Goal: Transaction & Acquisition: Purchase product/service

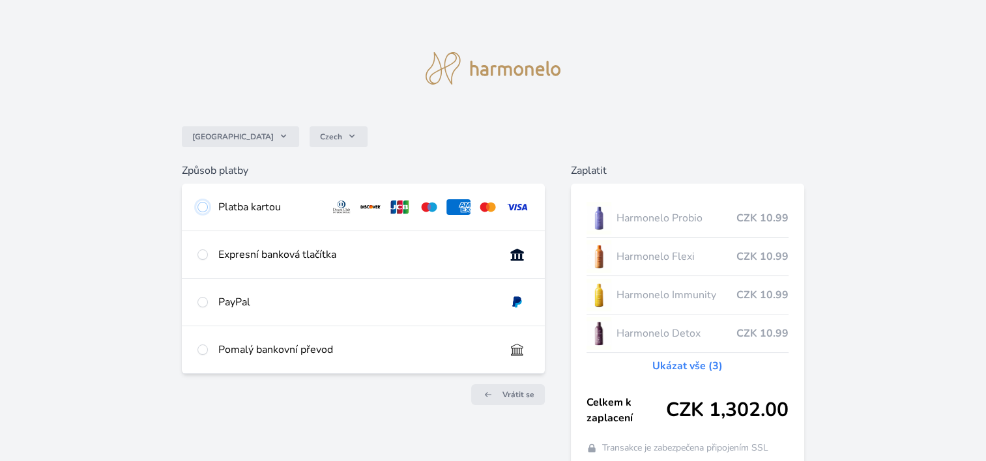
click at [201, 207] on input "radio" at bounding box center [202, 207] width 10 height 10
radio input "true"
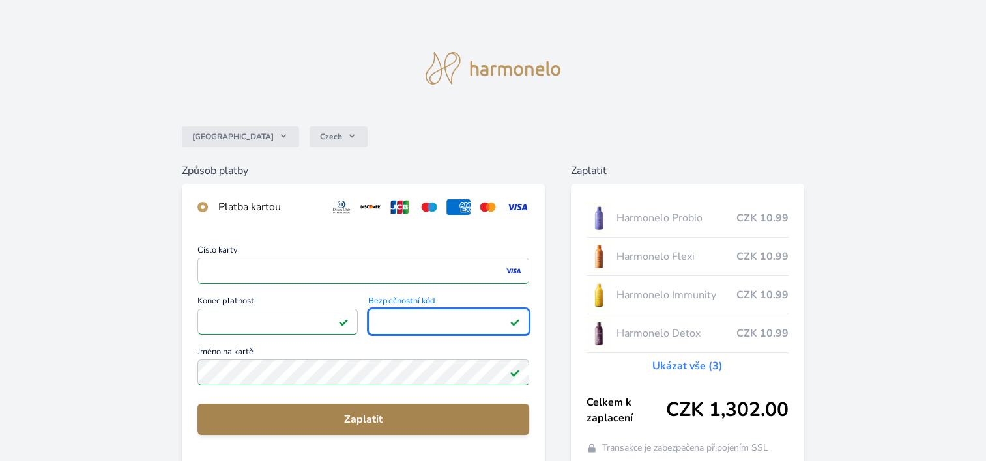
scroll to position [65, 0]
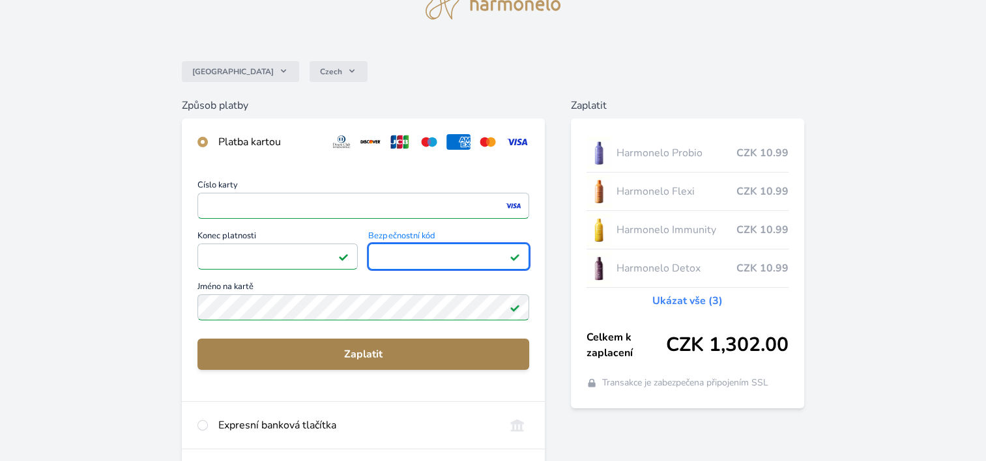
click at [360, 350] on span "Zaplatit" at bounding box center [363, 355] width 311 height 16
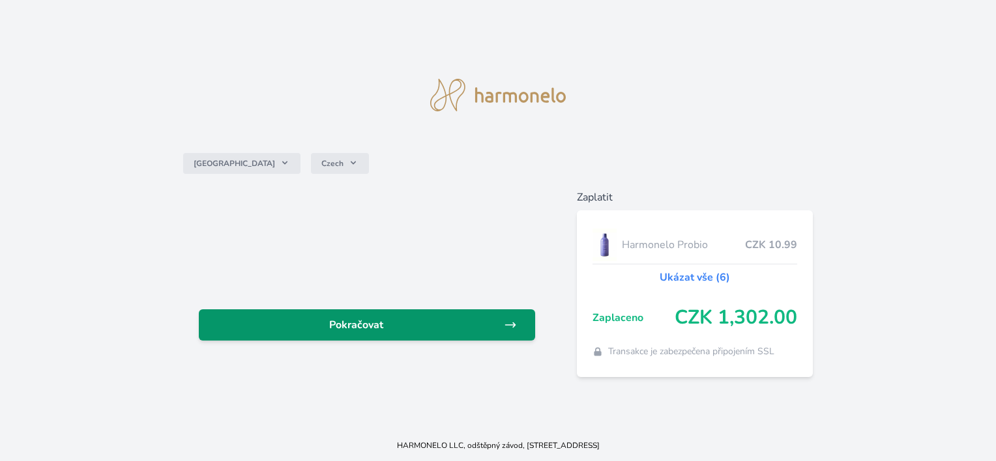
click at [360, 321] on span "Pokračovat" at bounding box center [356, 325] width 294 height 16
